Goal: Task Accomplishment & Management: Use online tool/utility

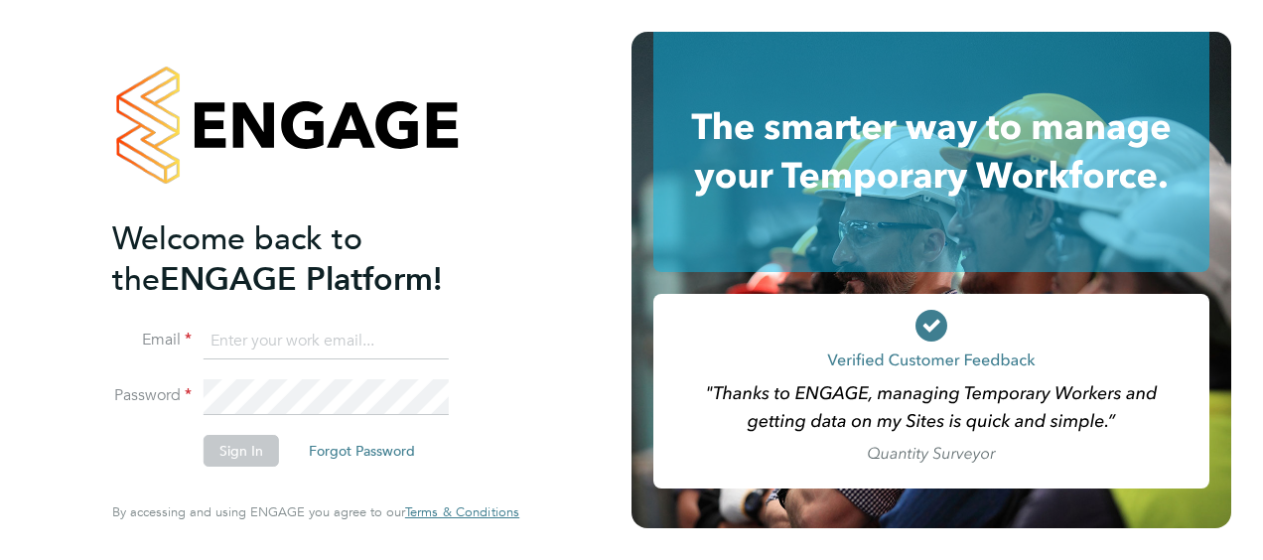
type input "[DOMAIN_NAME][EMAIL_ADDRESS][DOMAIN_NAME]"
click at [235, 460] on button "Sign In" at bounding box center [241, 451] width 75 height 32
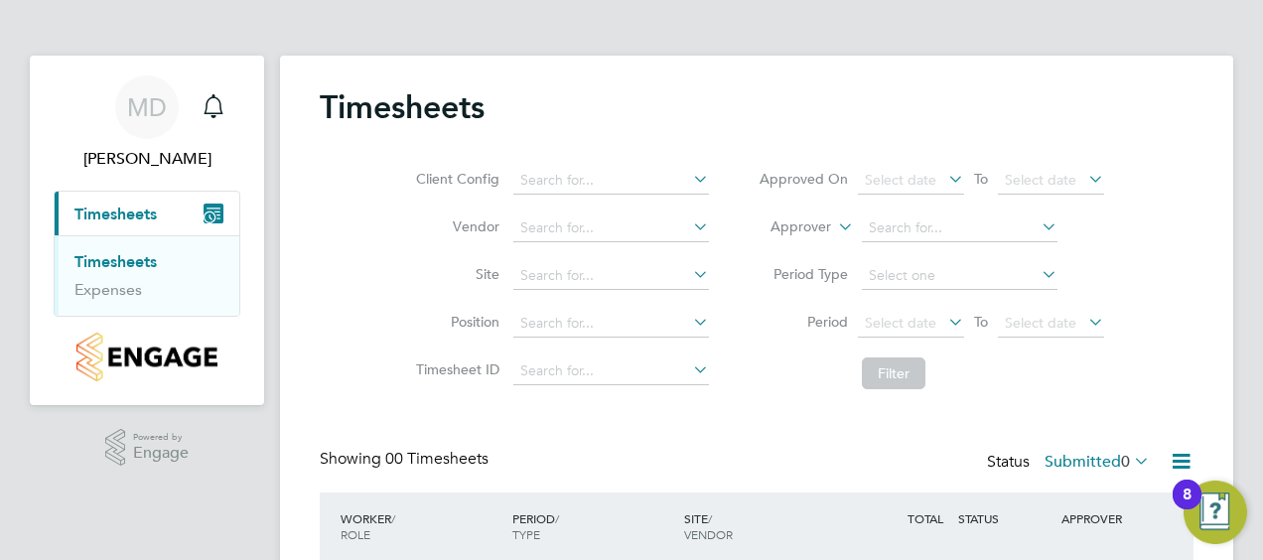
scroll to position [163, 0]
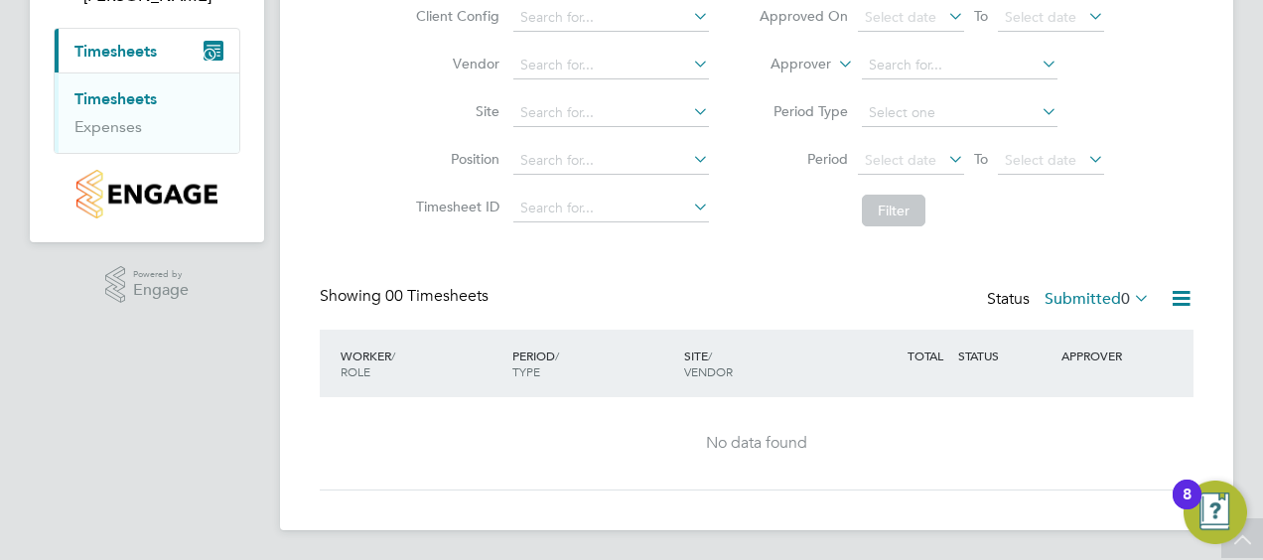
click at [132, 93] on link "Timesheets" at bounding box center [115, 98] width 82 height 19
click at [1215, 508] on img "Open Resource Center, 8 new notifications" at bounding box center [1216, 513] width 64 height 64
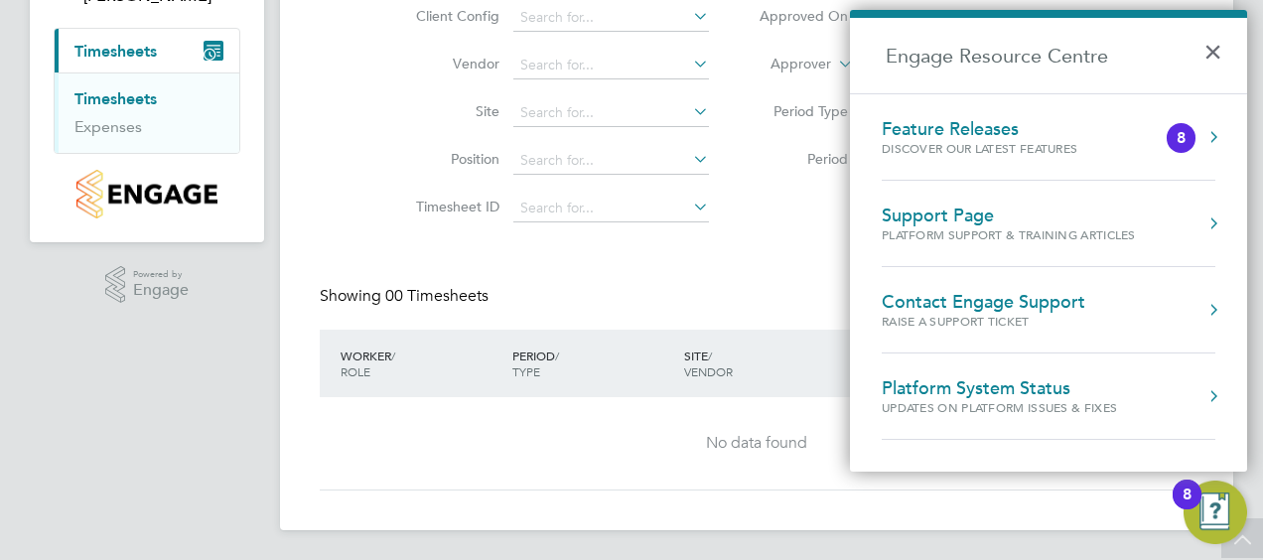
drag, startPoint x: 995, startPoint y: 129, endPoint x: 1013, endPoint y: 139, distance: 20.4
click at [996, 128] on div "Feature Releases" at bounding box center [999, 129] width 235 height 22
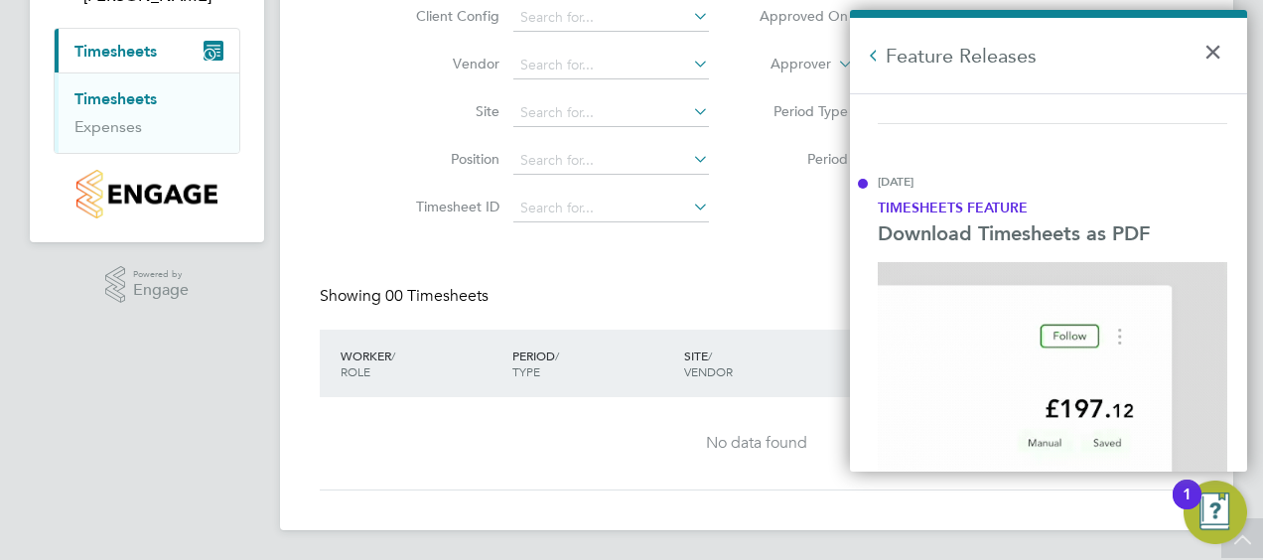
scroll to position [4277, 0]
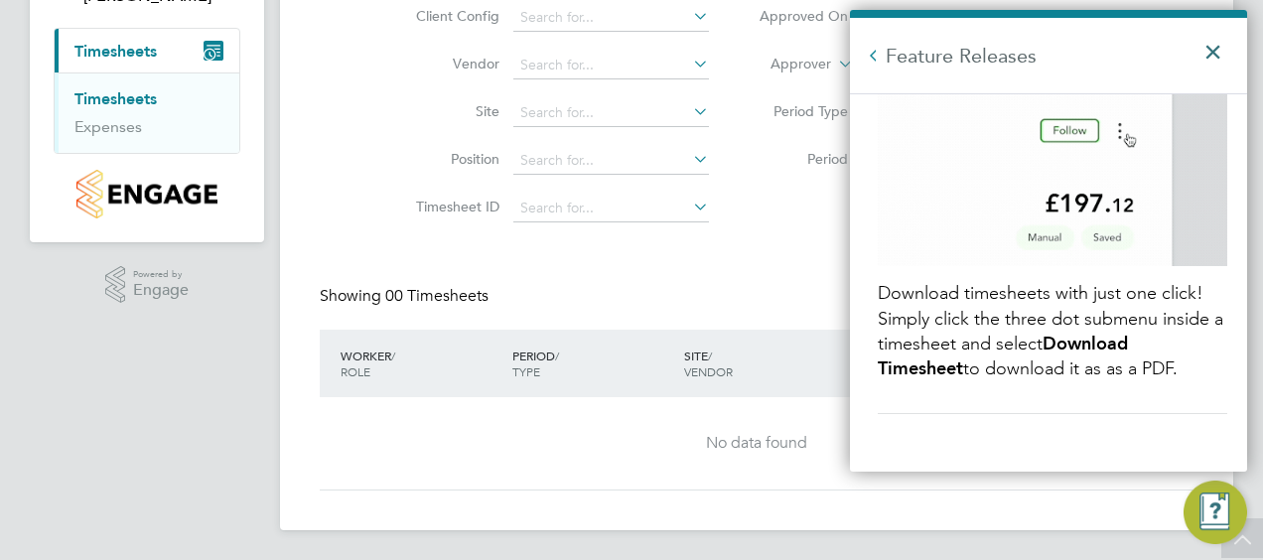
click at [1223, 51] on button "×" at bounding box center [1217, 46] width 29 height 44
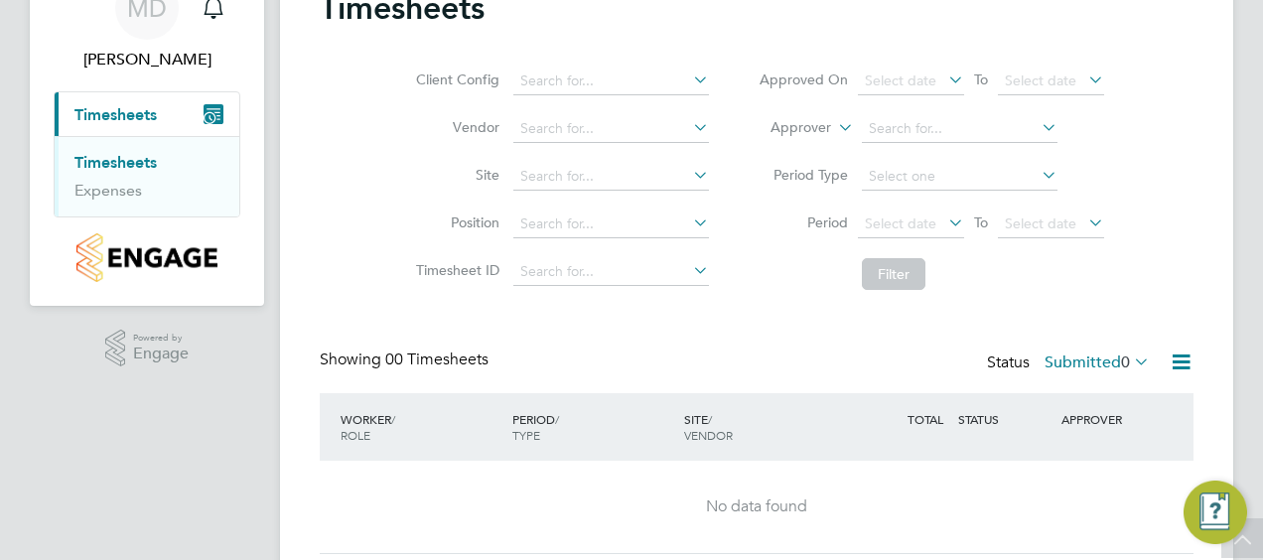
scroll to position [0, 0]
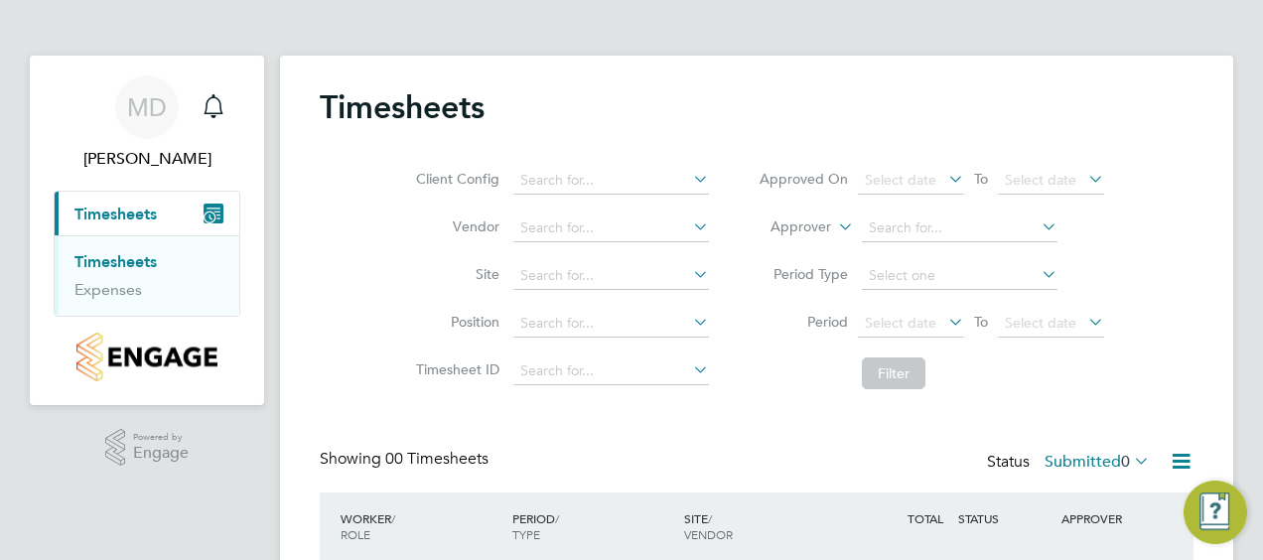
click at [165, 189] on app-nav-user-info "MD Matt Day Notifications" at bounding box center [147, 123] width 187 height 135
click at [153, 206] on span "Timesheets" at bounding box center [115, 214] width 82 height 19
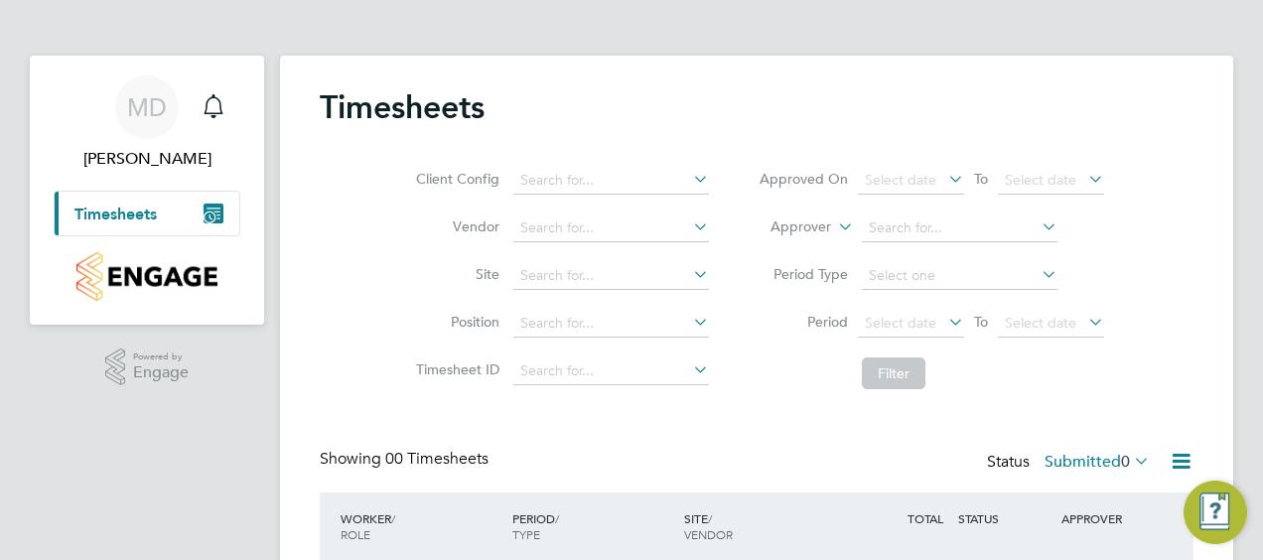
click at [175, 214] on button "Current page: Timesheets" at bounding box center [147, 214] width 185 height 44
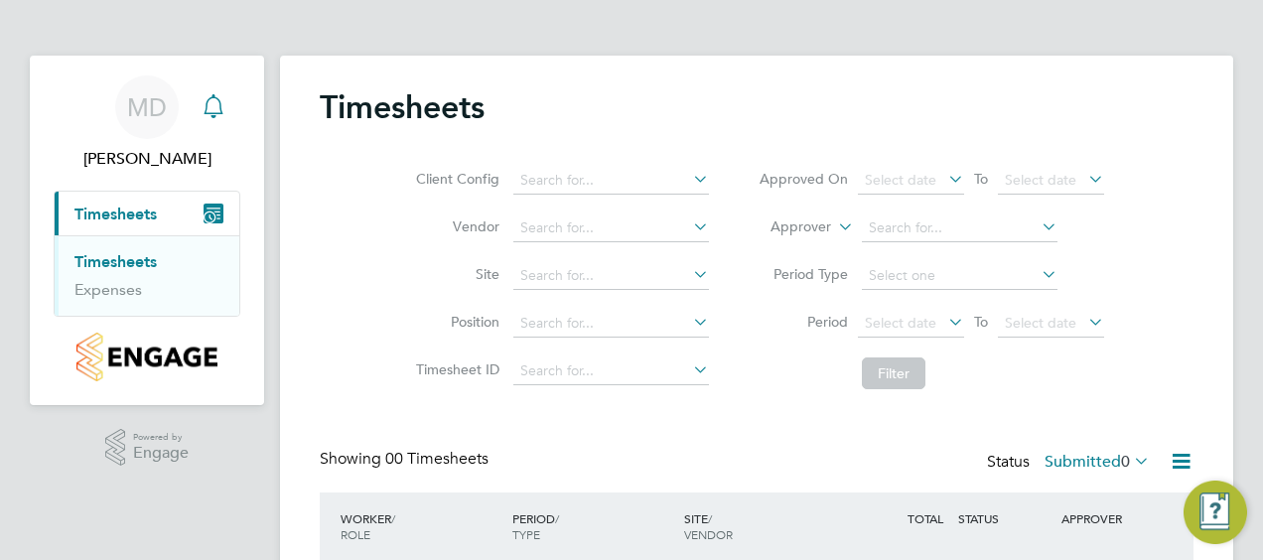
click at [213, 102] on icon "Main navigation" at bounding box center [214, 106] width 24 height 24
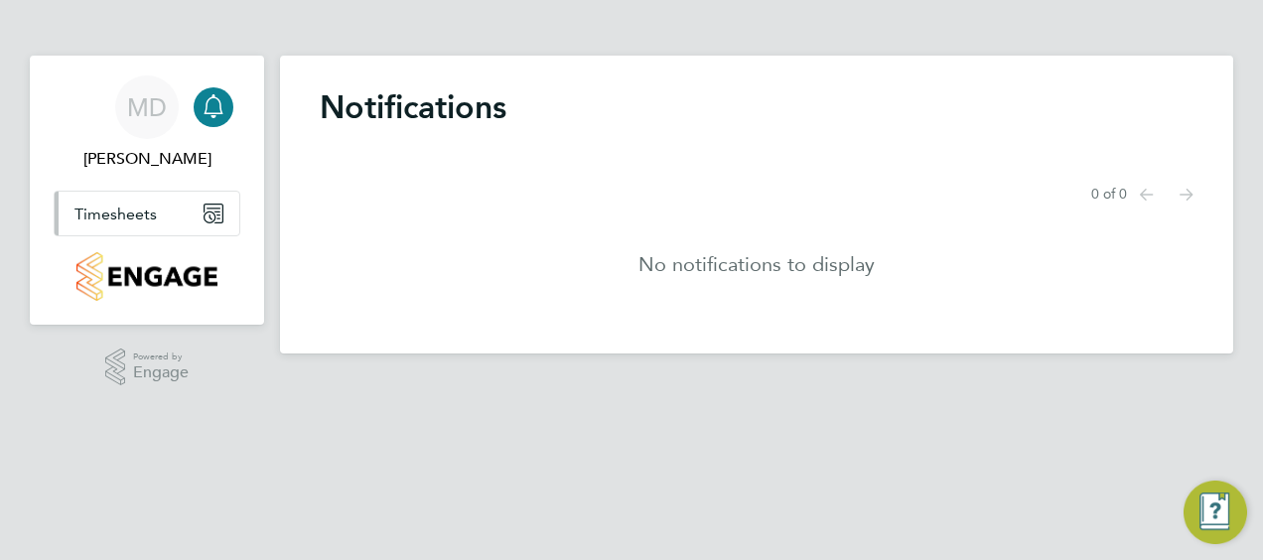
click at [205, 210] on icon "Main navigation" at bounding box center [214, 214] width 18 height 18
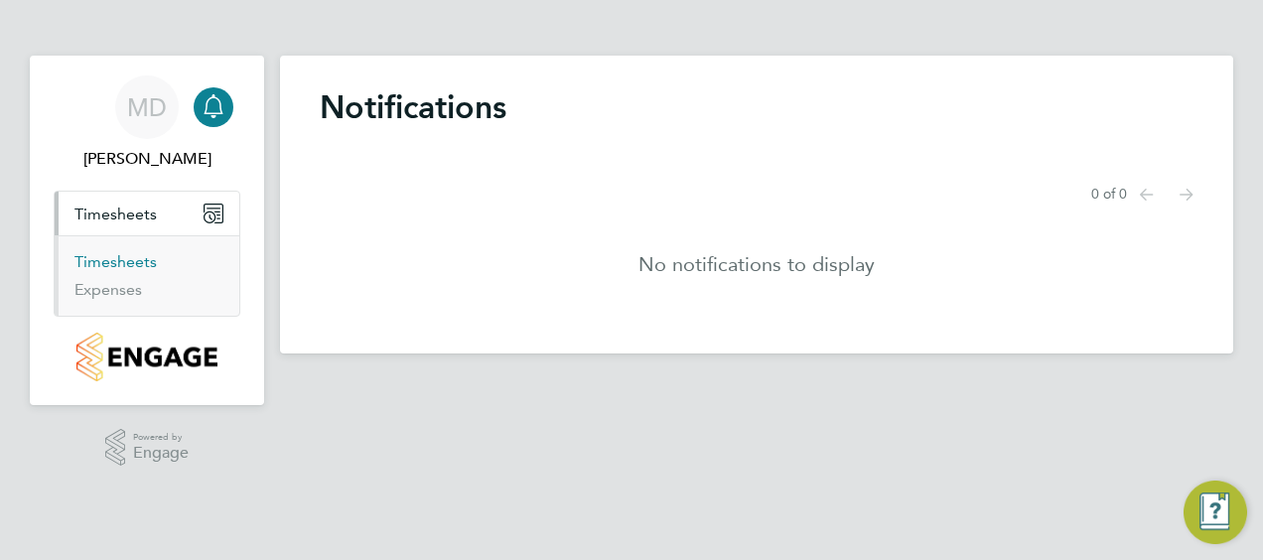
click at [133, 262] on link "Timesheets" at bounding box center [115, 261] width 82 height 19
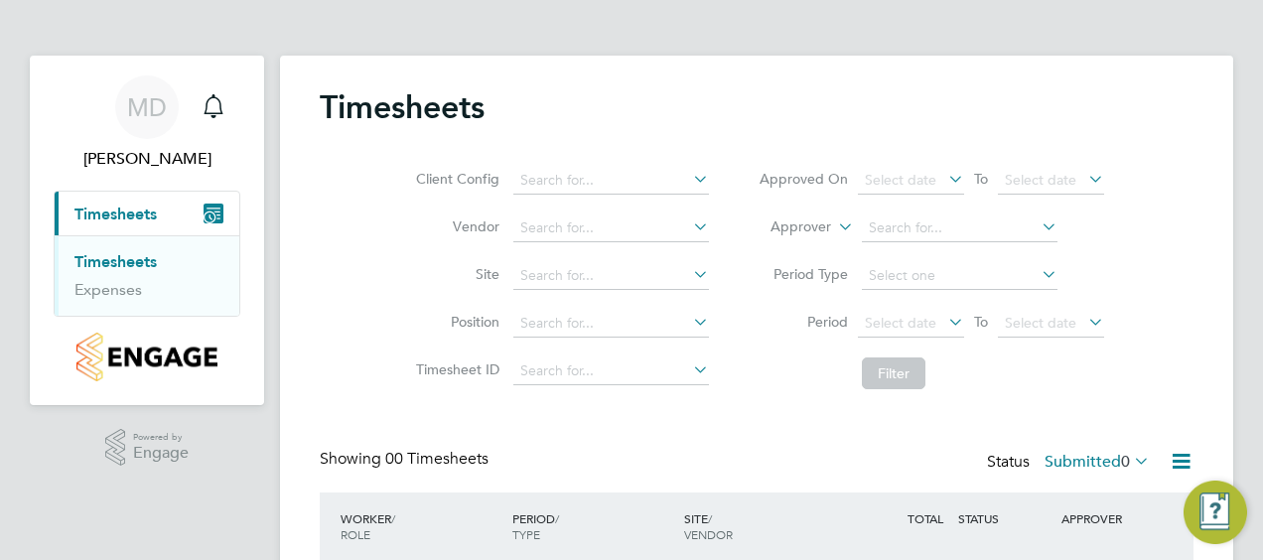
click at [689, 183] on icon at bounding box center [689, 179] width 0 height 28
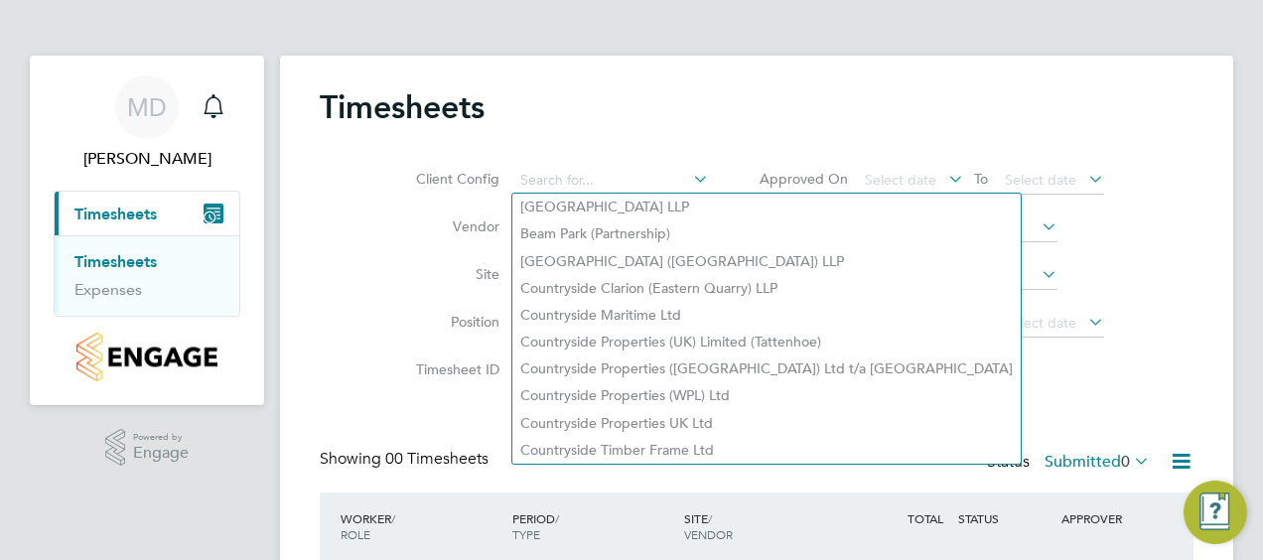
click at [344, 183] on div "Client Config Vendor Site Position Timesheet ID Approved On Select date To Sele…" at bounding box center [757, 273] width 874 height 252
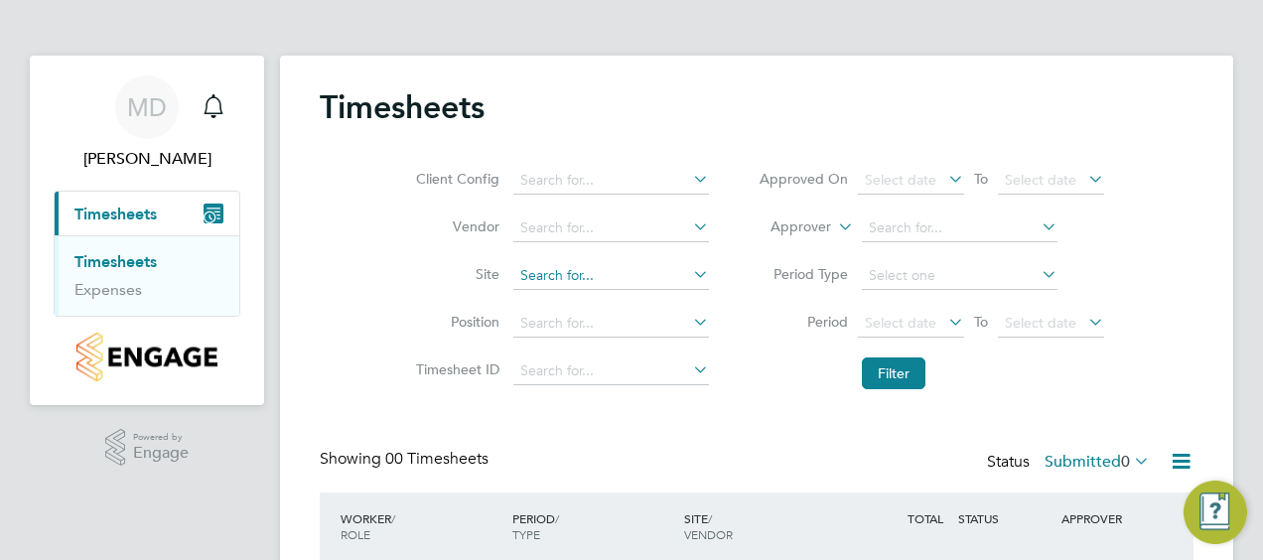
click at [681, 278] on input at bounding box center [611, 276] width 196 height 28
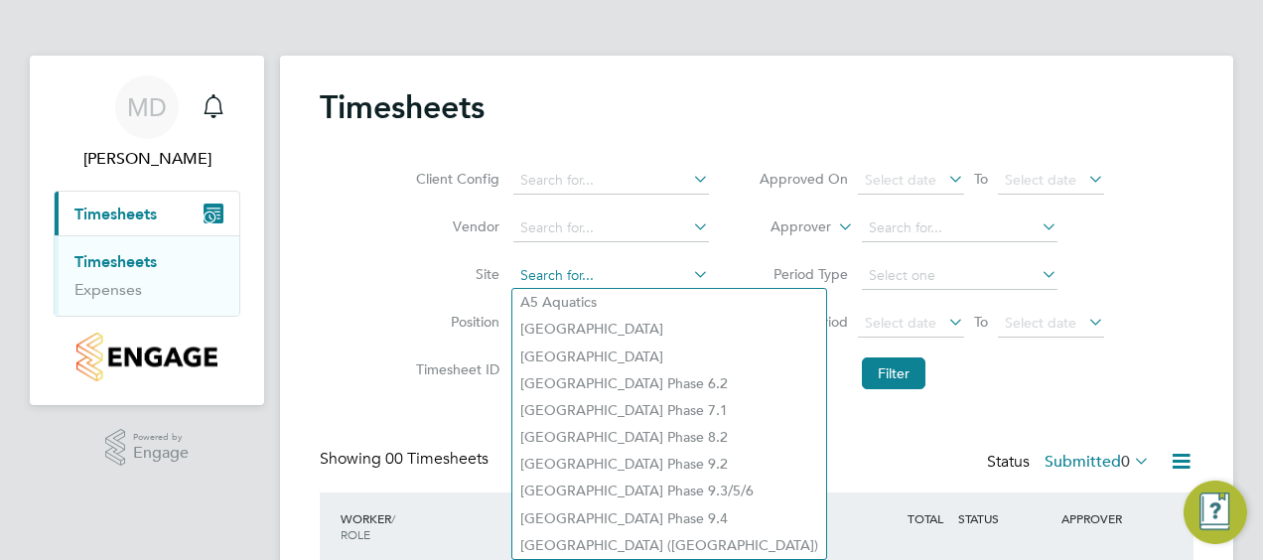
click at [634, 267] on input at bounding box center [611, 276] width 196 height 28
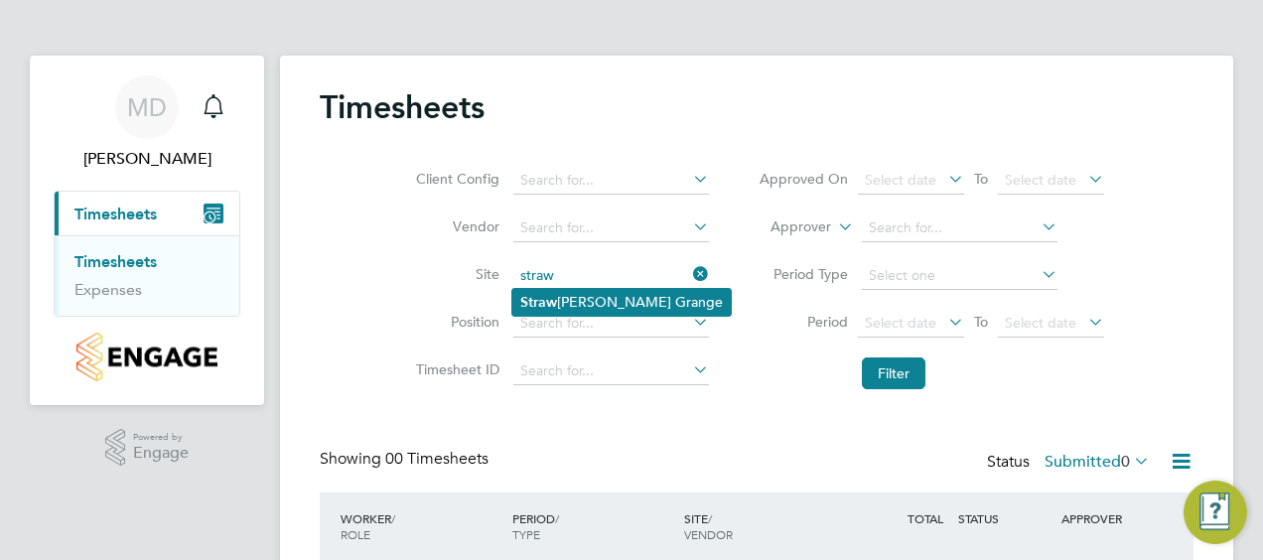
click at [625, 299] on li "Straw berry Grange" at bounding box center [621, 302] width 218 height 27
type input "Strawberry Grange"
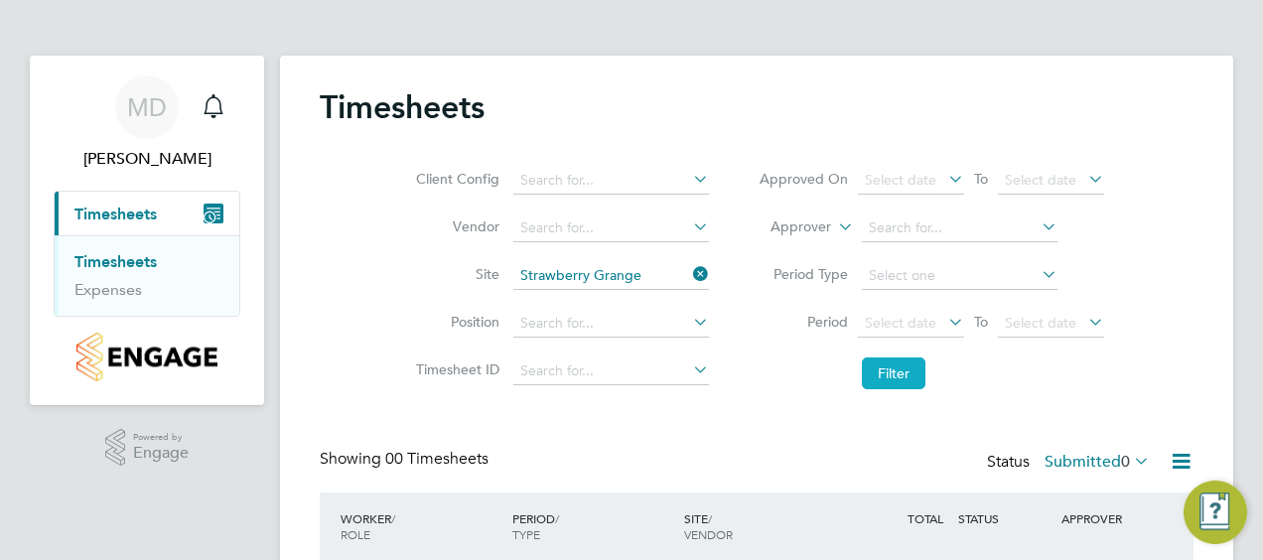
click at [888, 377] on button "Filter" at bounding box center [894, 373] width 64 height 32
